Goal: Task Accomplishment & Management: Complete application form

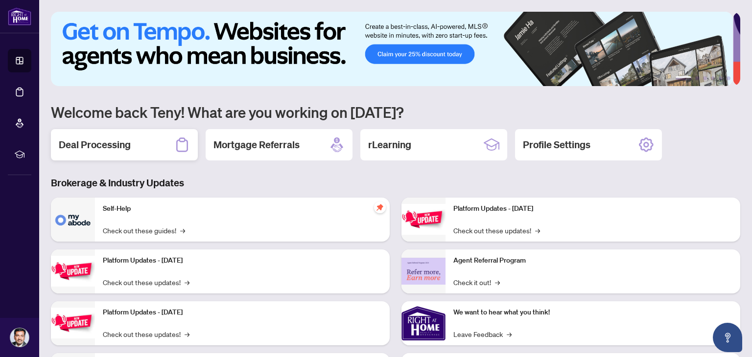
click at [104, 147] on h2 "Deal Processing" at bounding box center [95, 145] width 72 height 14
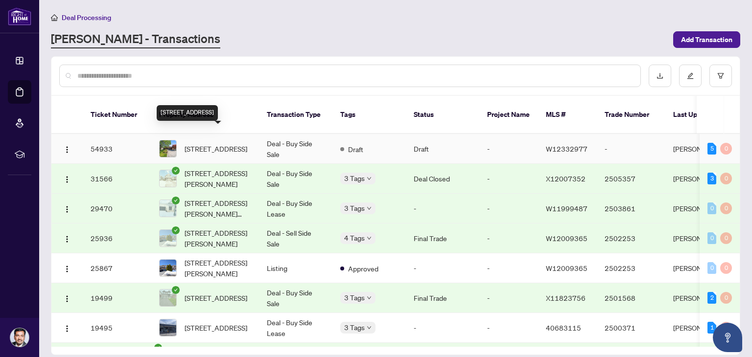
click at [219, 143] on span "[STREET_ADDRESS]" at bounding box center [215, 148] width 63 height 11
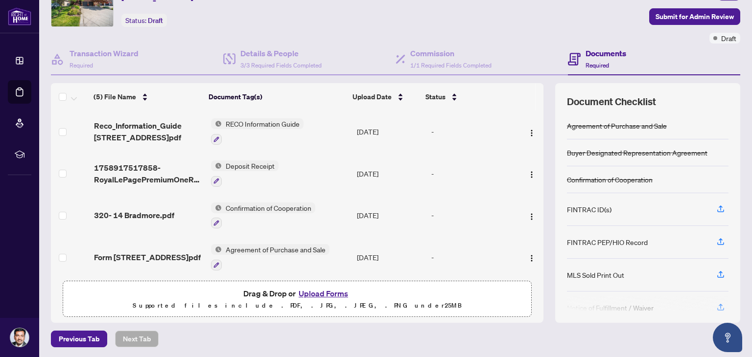
scroll to position [52, 0]
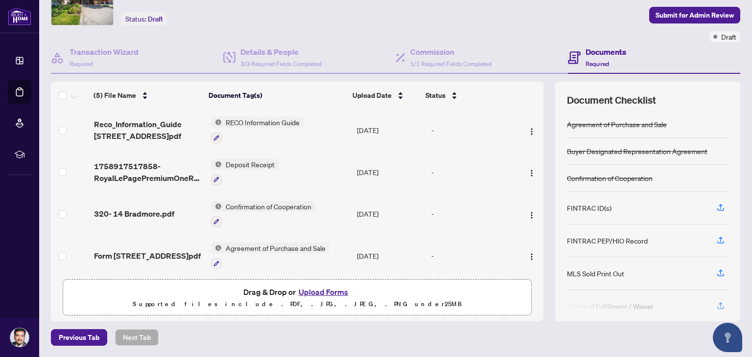
click at [333, 292] on button "Upload Forms" at bounding box center [323, 292] width 55 height 13
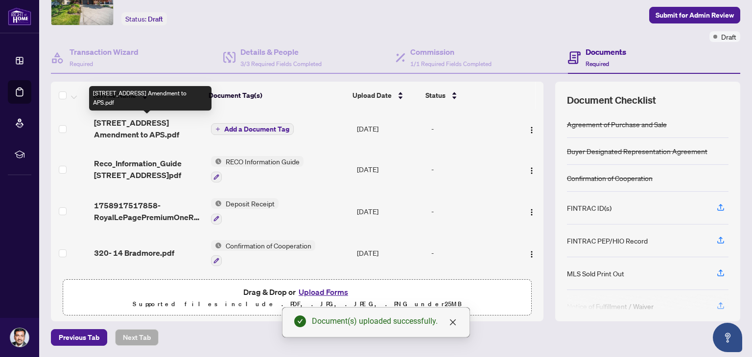
click at [123, 123] on span "[STREET_ADDRESS] Amendment to APS.pdf" at bounding box center [148, 128] width 109 height 23
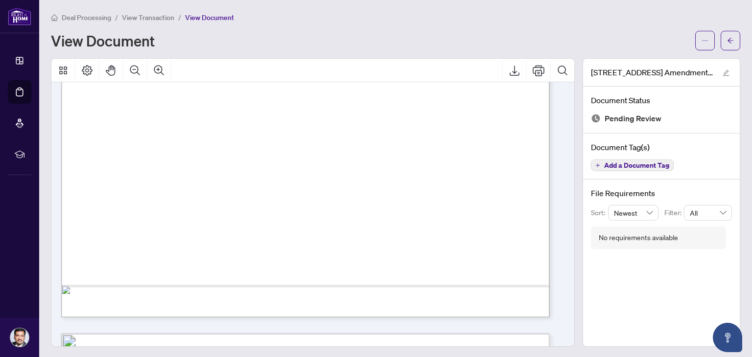
scroll to position [413, 0]
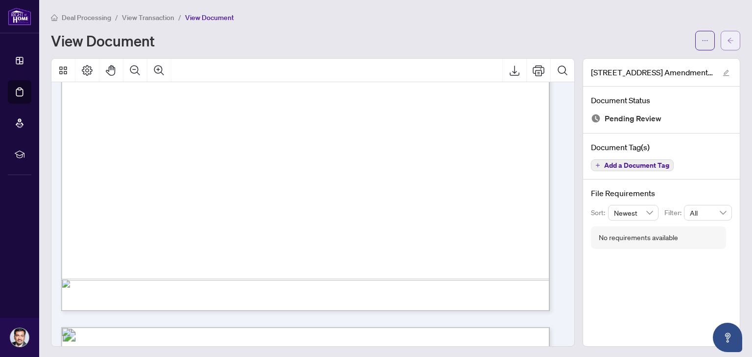
click at [727, 40] on button "button" at bounding box center [730, 41] width 20 height 20
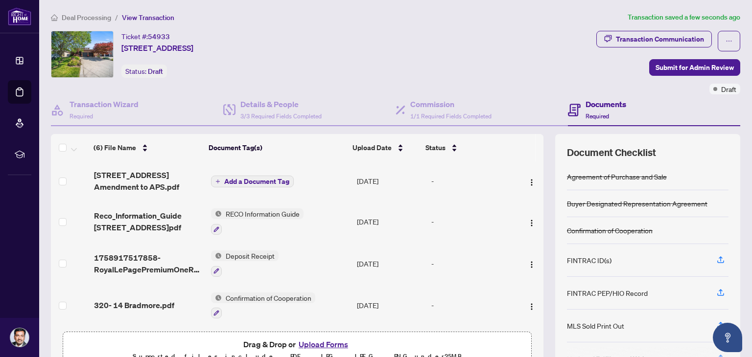
click at [336, 345] on button "Upload Forms" at bounding box center [323, 344] width 55 height 13
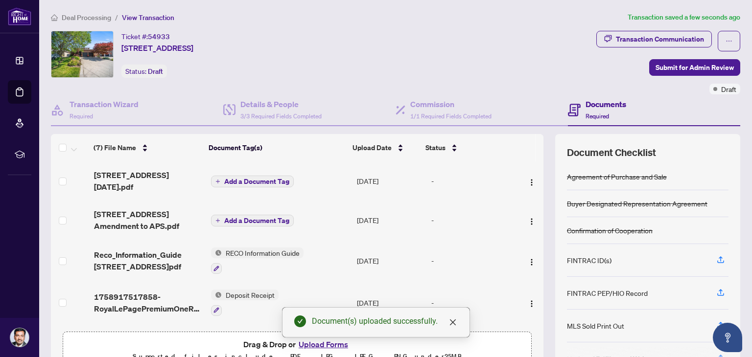
click at [255, 180] on span "Add a Document Tag" at bounding box center [256, 181] width 65 height 7
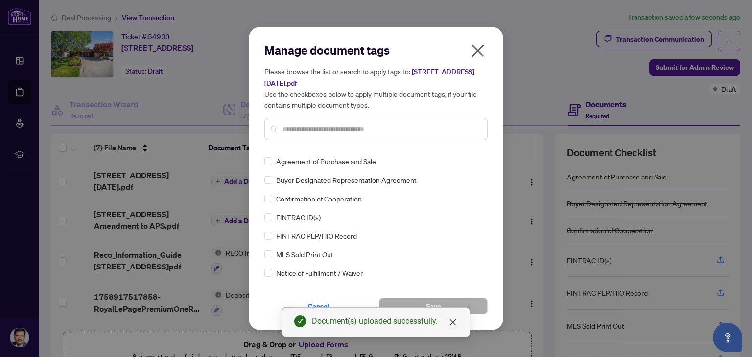
click at [302, 130] on input "text" at bounding box center [380, 129] width 197 height 11
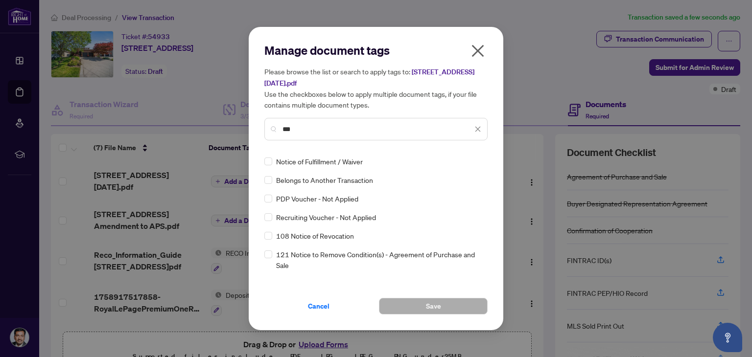
type input "***"
click at [423, 304] on button "Save" at bounding box center [433, 306] width 109 height 17
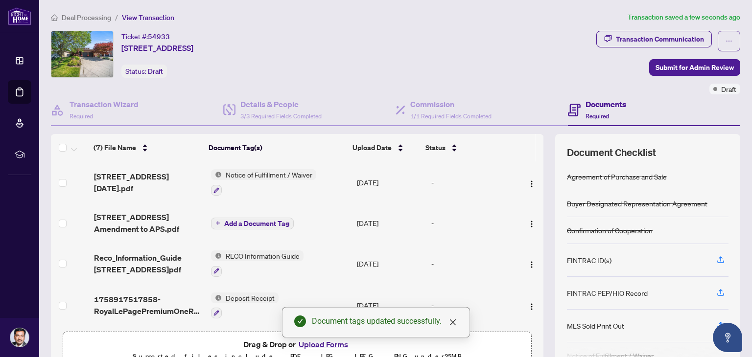
click at [233, 220] on span "Add a Document Tag" at bounding box center [256, 223] width 65 height 7
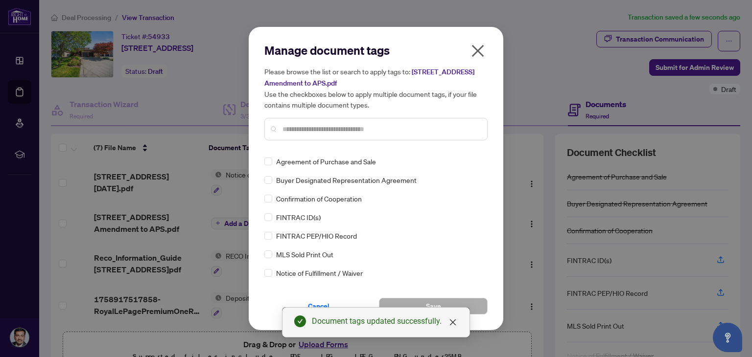
click at [302, 147] on div "Manage document tags Please browse the list or search to apply tags to: [STREET…" at bounding box center [375, 96] width 223 height 106
click at [294, 129] on input "text" at bounding box center [380, 129] width 197 height 11
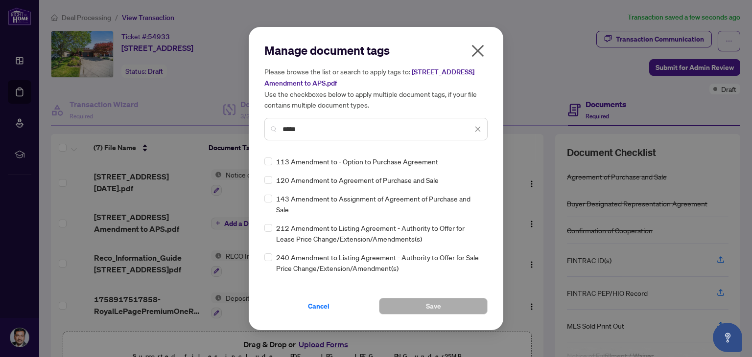
type input "*****"
click at [438, 304] on span "Save" at bounding box center [433, 307] width 15 height 16
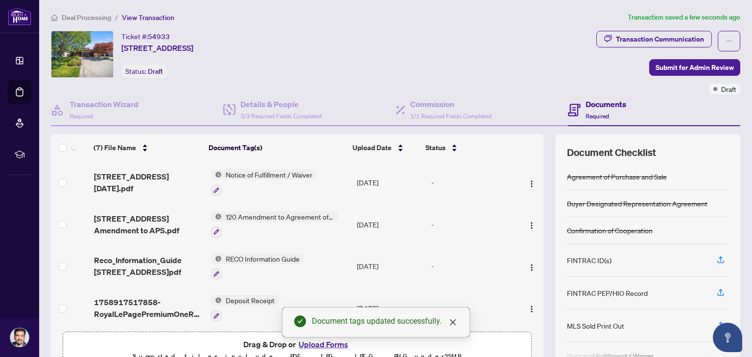
scroll to position [52, 0]
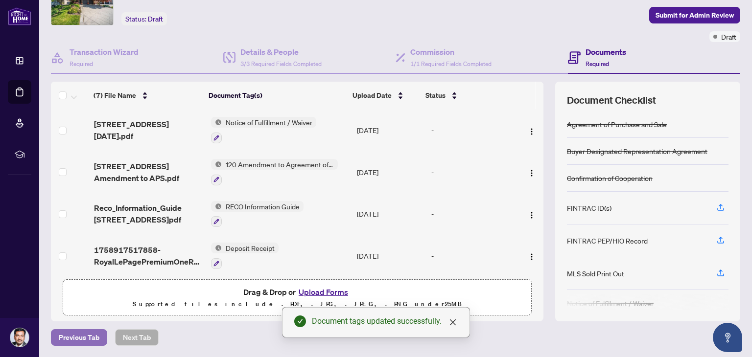
click at [86, 333] on span "Previous Tab" at bounding box center [79, 338] width 41 height 16
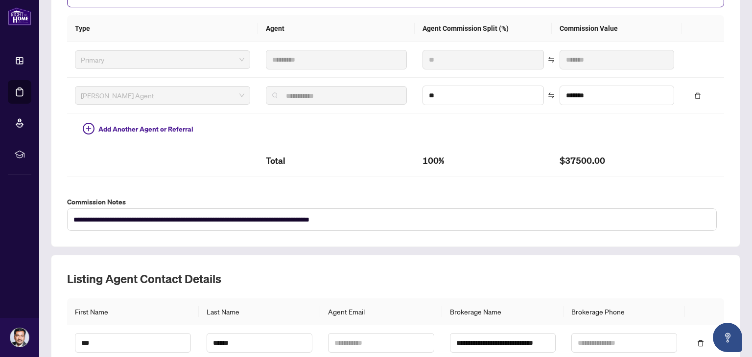
scroll to position [323, 0]
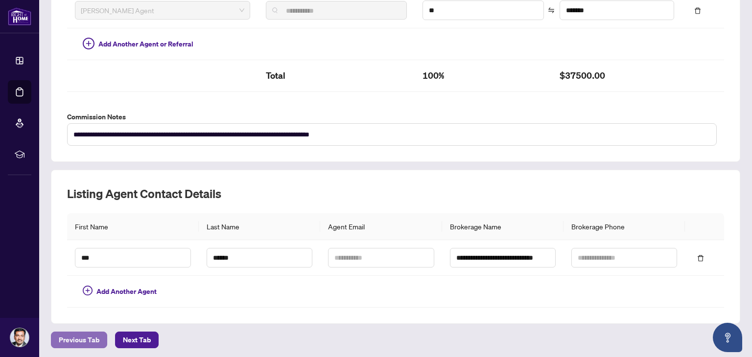
click at [82, 335] on span "Previous Tab" at bounding box center [79, 340] width 41 height 16
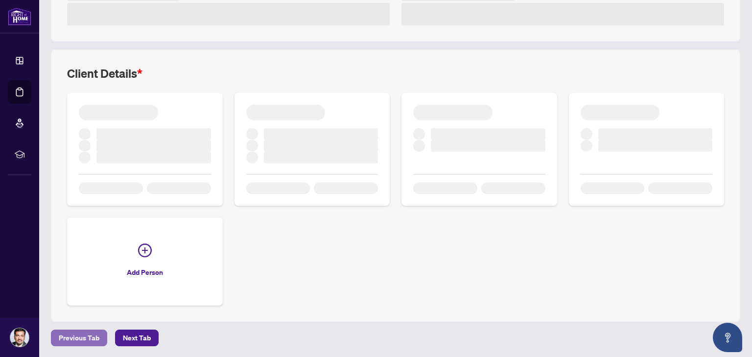
scroll to position [323, 0]
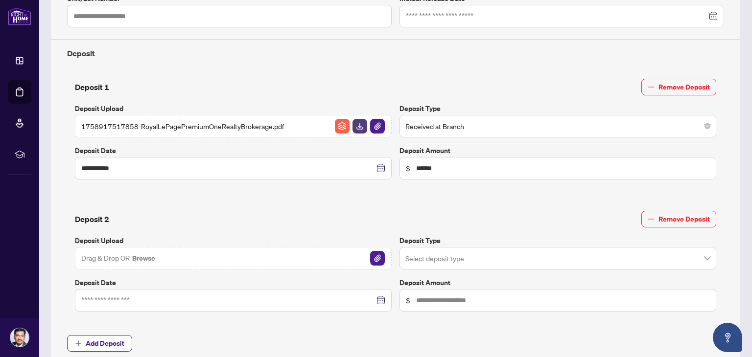
type input "**********"
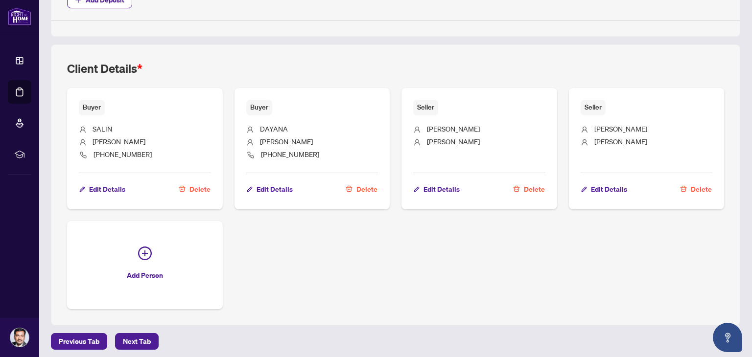
scroll to position [667, 0]
click at [85, 338] on span "Previous Tab" at bounding box center [79, 341] width 41 height 16
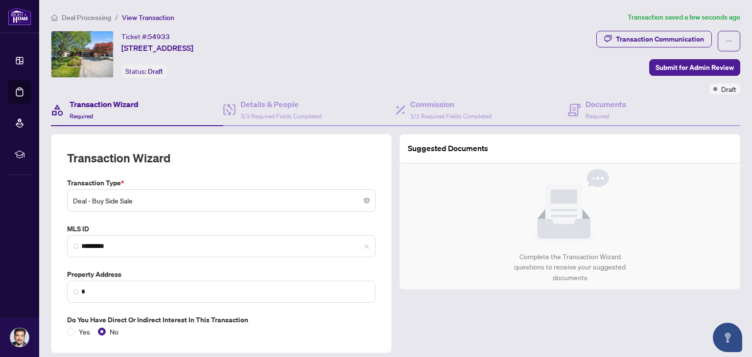
type input "**********"
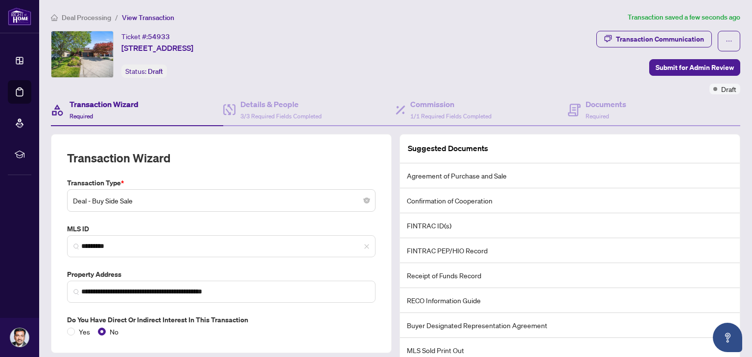
scroll to position [65, 0]
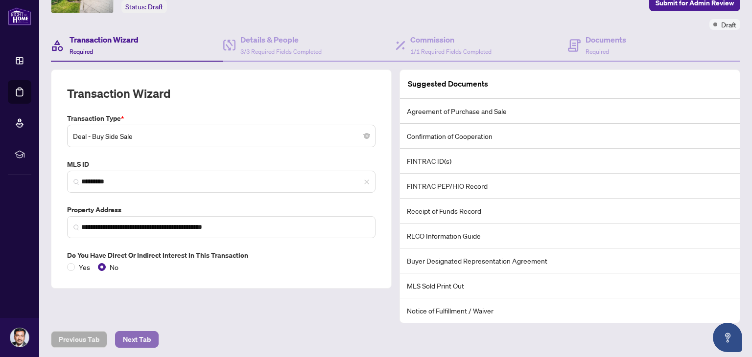
click at [130, 341] on span "Next Tab" at bounding box center [137, 340] width 28 height 16
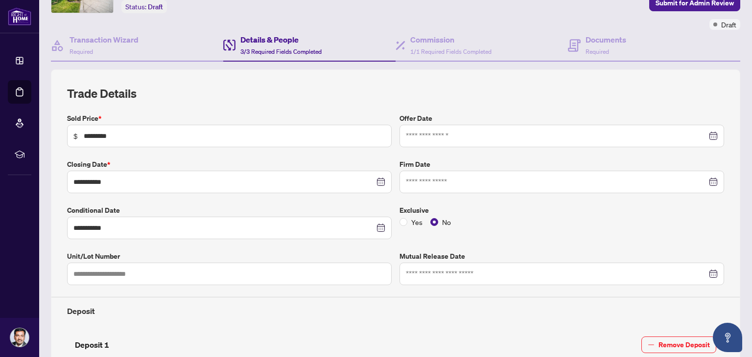
type input "**********"
click at [124, 136] on input "*********" at bounding box center [234, 136] width 301 height 11
type input "*"
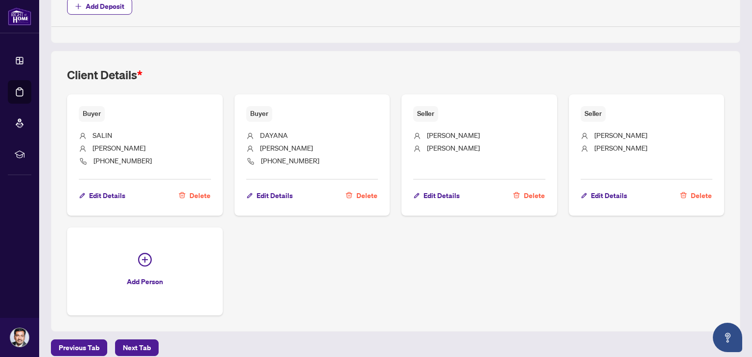
scroll to position [667, 0]
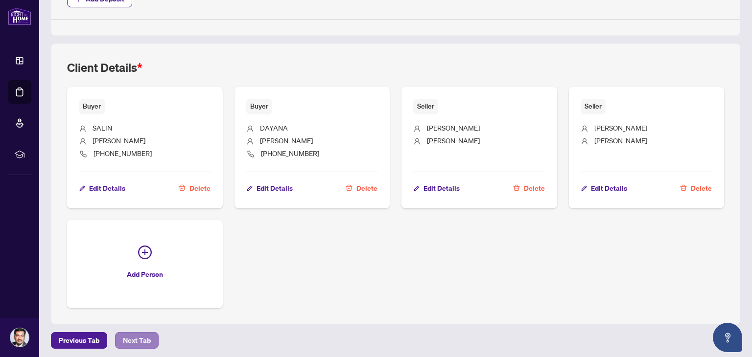
type input "**********"
click at [139, 335] on span "Next Tab" at bounding box center [137, 341] width 28 height 16
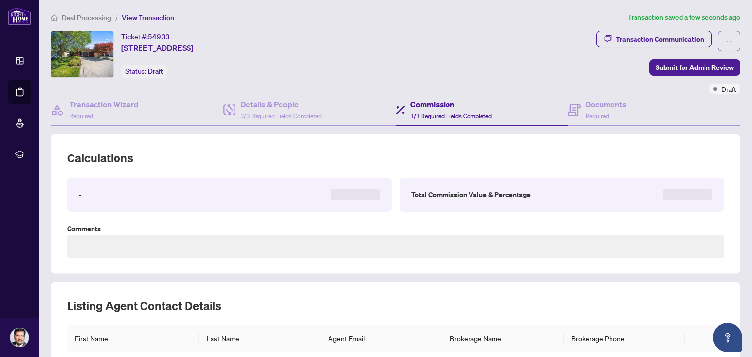
type textarea "**********"
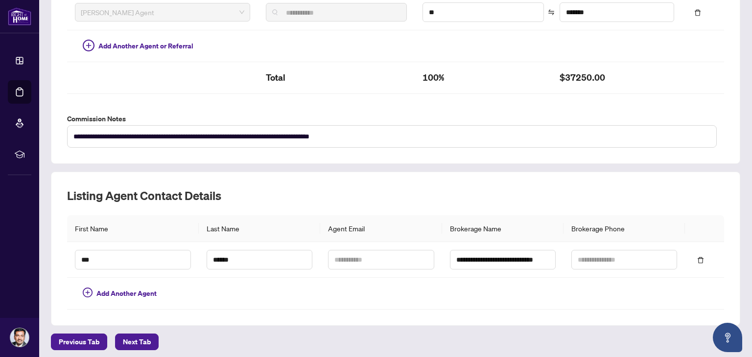
scroll to position [323, 0]
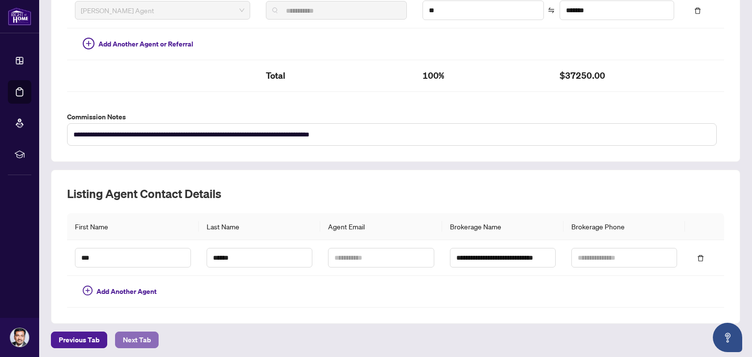
click at [143, 334] on button "Next Tab" at bounding box center [137, 340] width 44 height 17
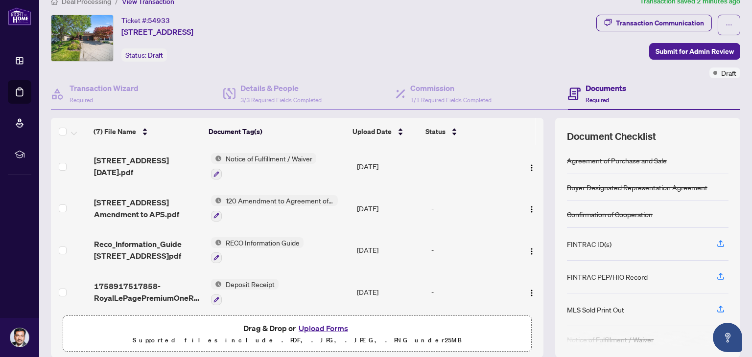
scroll to position [16, 0]
click at [693, 51] on span "Submit for Admin Review" at bounding box center [694, 52] width 78 height 16
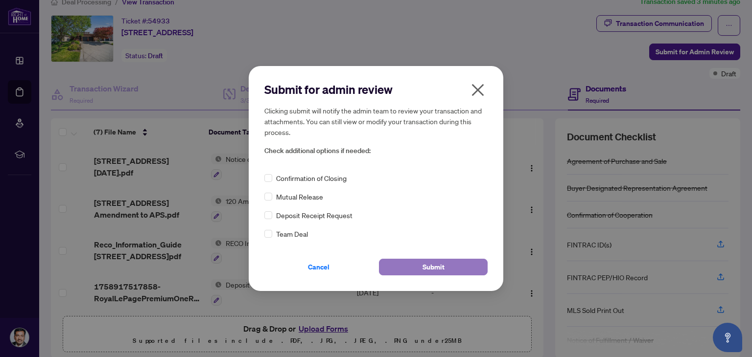
click at [437, 265] on span "Submit" at bounding box center [433, 267] width 22 height 16
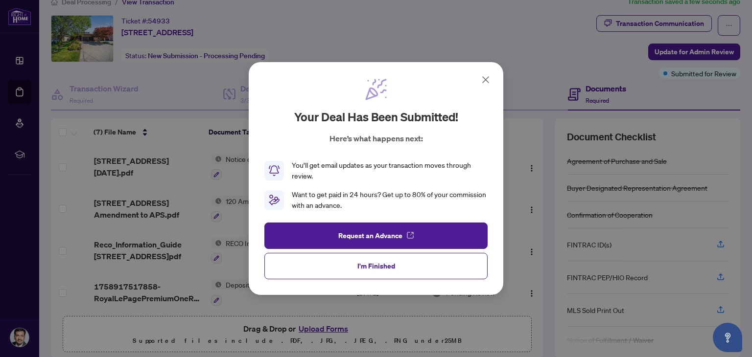
click at [486, 80] on icon at bounding box center [486, 80] width 6 height 6
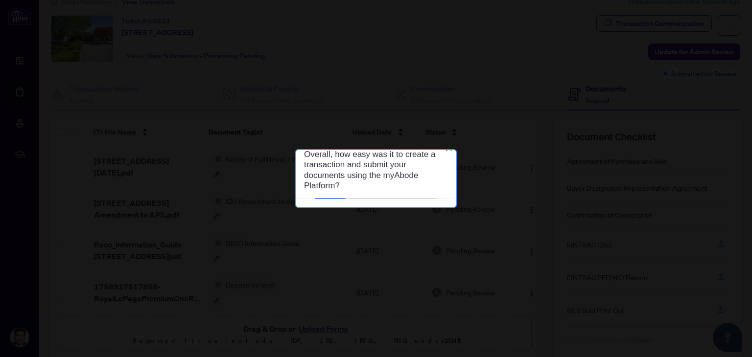
scroll to position [0, 0]
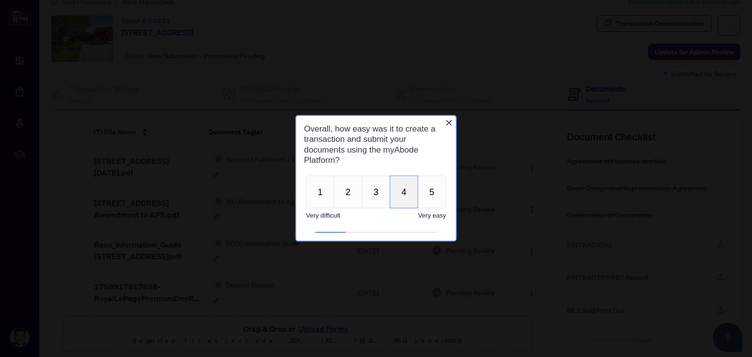
click at [410, 194] on button "4" at bounding box center [404, 192] width 28 height 33
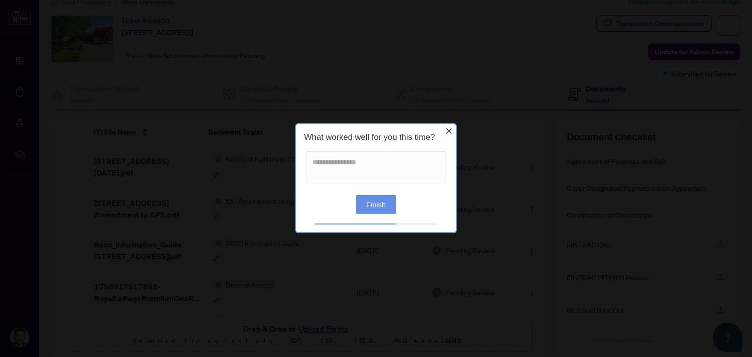
click at [450, 131] on icon "Close button" at bounding box center [449, 131] width 6 height 6
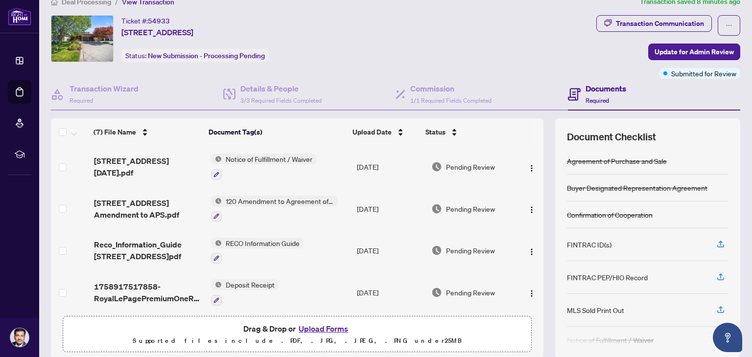
click at [334, 329] on button "Upload Forms" at bounding box center [323, 329] width 55 height 13
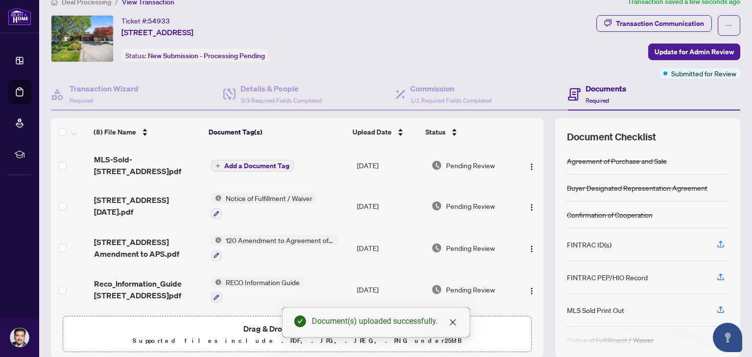
click at [254, 168] on span "Add a Document Tag" at bounding box center [256, 165] width 65 height 7
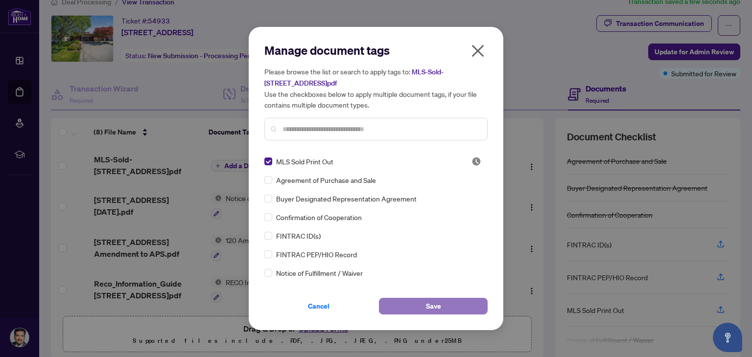
click at [458, 302] on button "Save" at bounding box center [433, 306] width 109 height 17
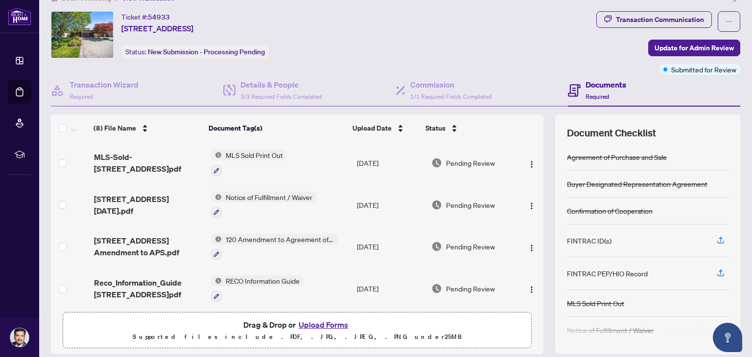
scroll to position [20, 0]
